Goal: Information Seeking & Learning: Find specific page/section

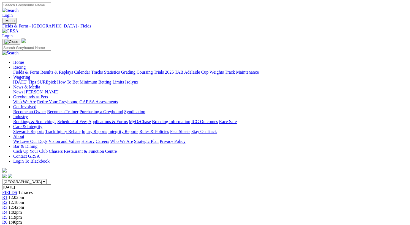
scroll to position [132, 0]
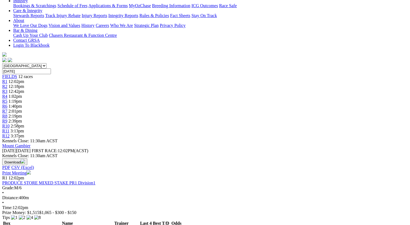
scroll to position [115, 0]
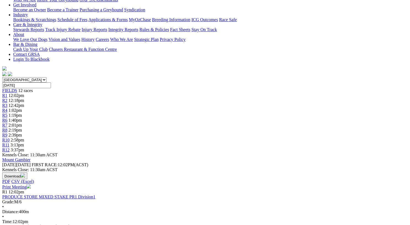
scroll to position [101, 0]
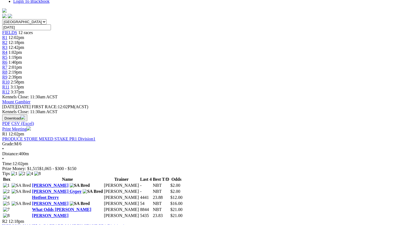
scroll to position [161, 0]
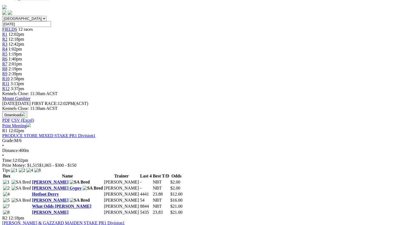
scroll to position [162, 0]
